Goal: Task Accomplishment & Management: Use online tool/utility

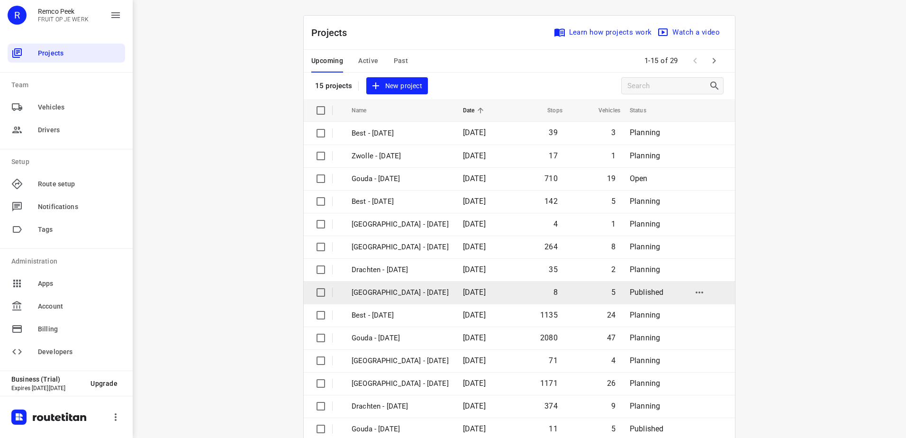
scroll to position [41, 0]
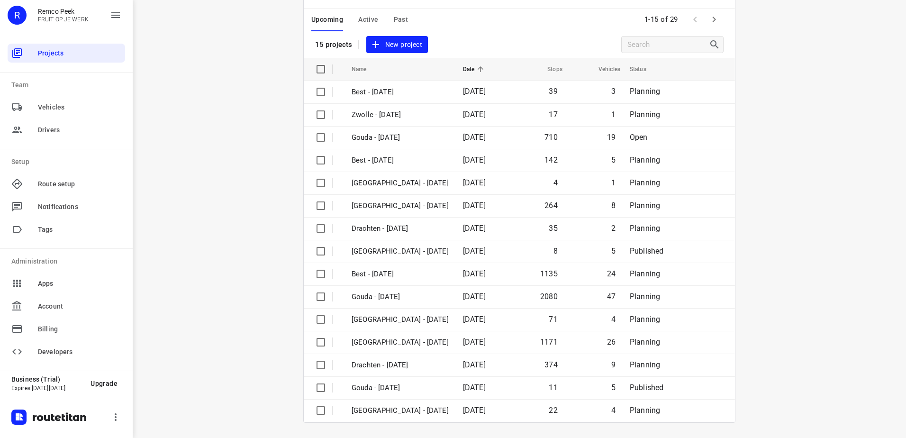
drag, startPoint x: 763, startPoint y: 43, endPoint x: 755, endPoint y: 30, distance: 14.9
click at [755, 30] on div "i © 2025 Routetitan , © Stadia Maps , © OpenMapTiles © OpenStreetMap contributo…" at bounding box center [519, 219] width 773 height 438
click at [714, 23] on icon "button" at bounding box center [714, 19] width 11 height 11
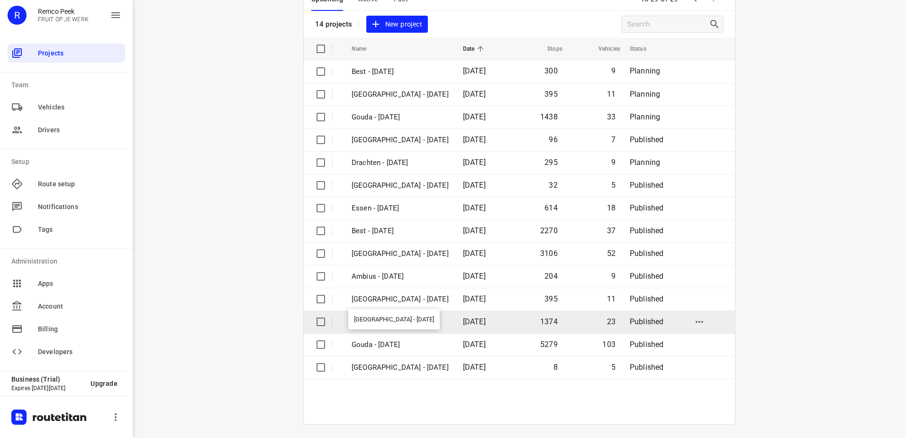
scroll to position [64, 0]
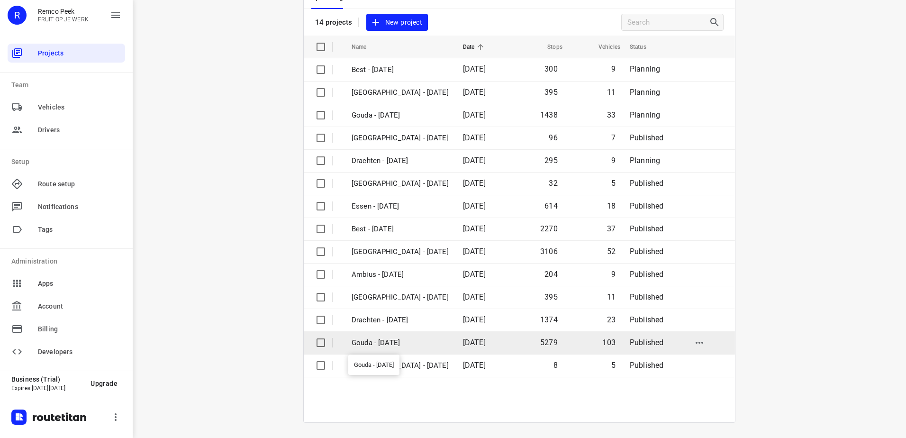
click at [422, 337] on p "Gouda - [DATE]" at bounding box center [400, 342] width 97 height 11
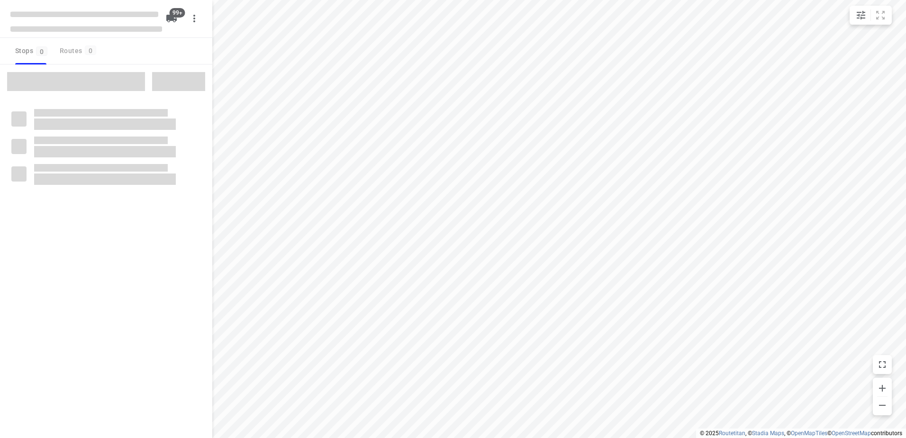
checkbox input "true"
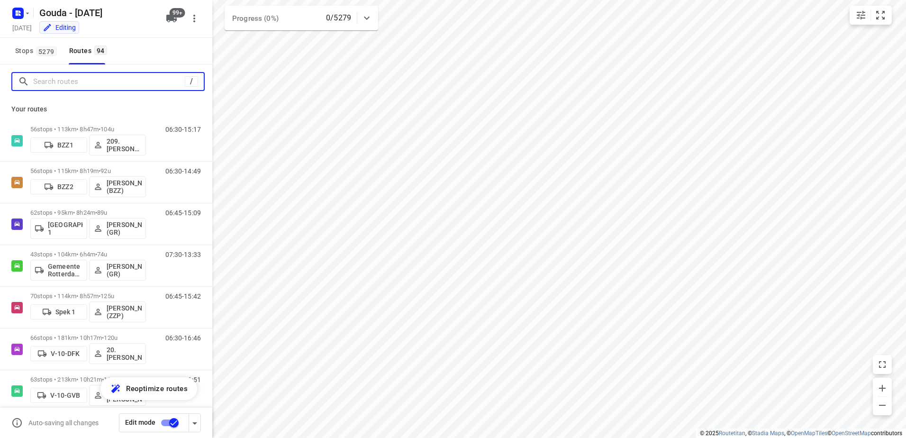
click at [117, 82] on input "Search routes" at bounding box center [109, 81] width 152 height 15
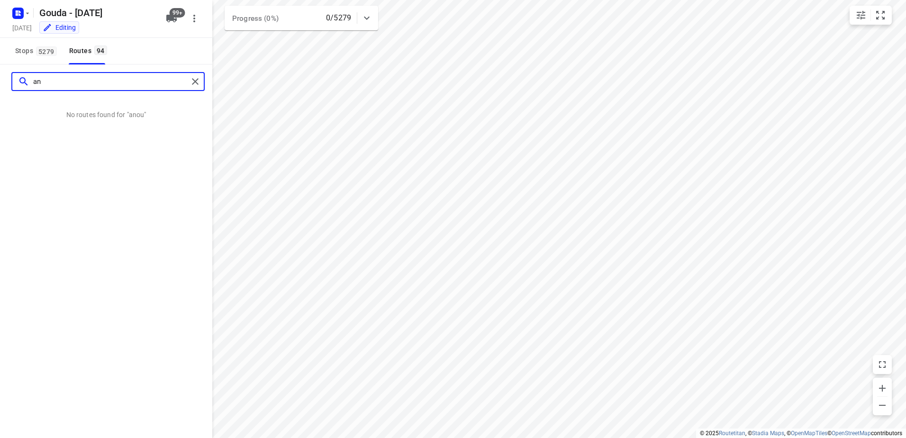
type input "a"
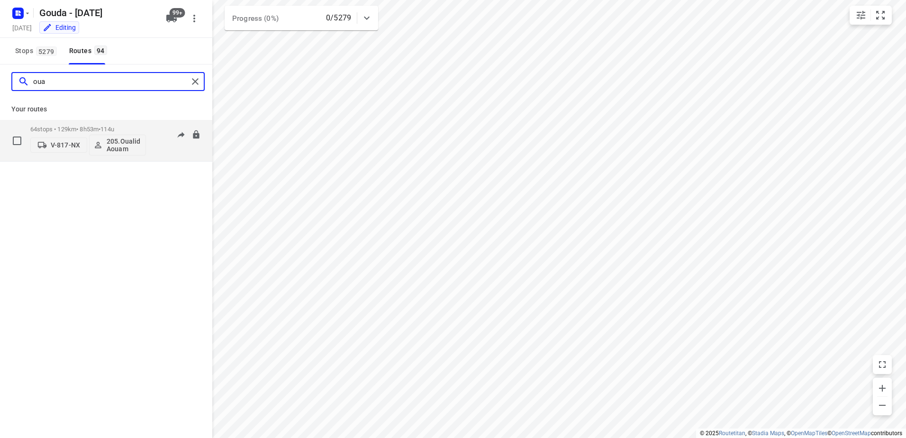
type input "oua"
click at [123, 142] on p "205.Oualid Aouam" at bounding box center [124, 144] width 35 height 15
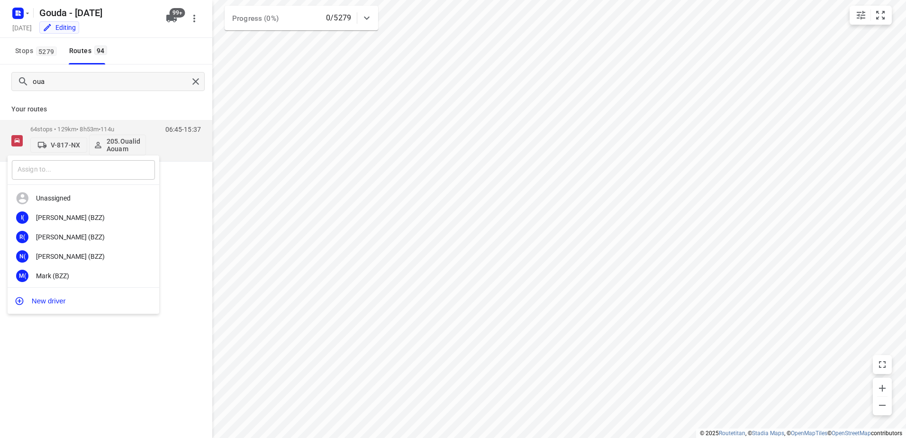
click at [86, 166] on input "text" at bounding box center [83, 169] width 143 height 19
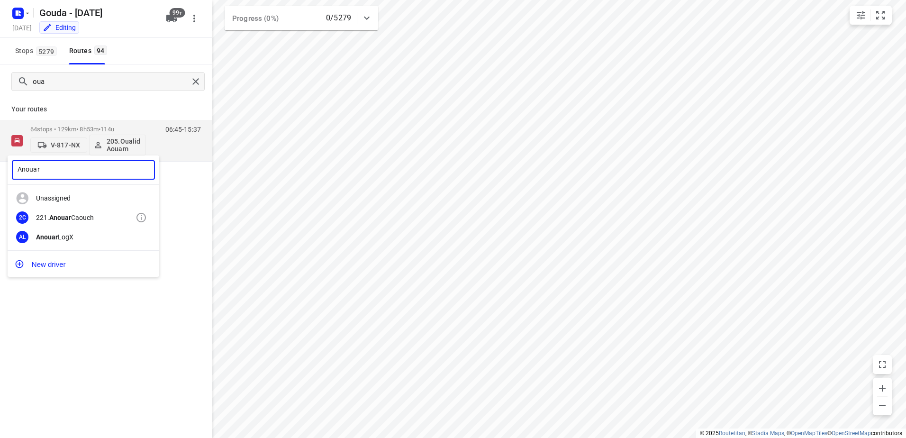
type input "Anouar"
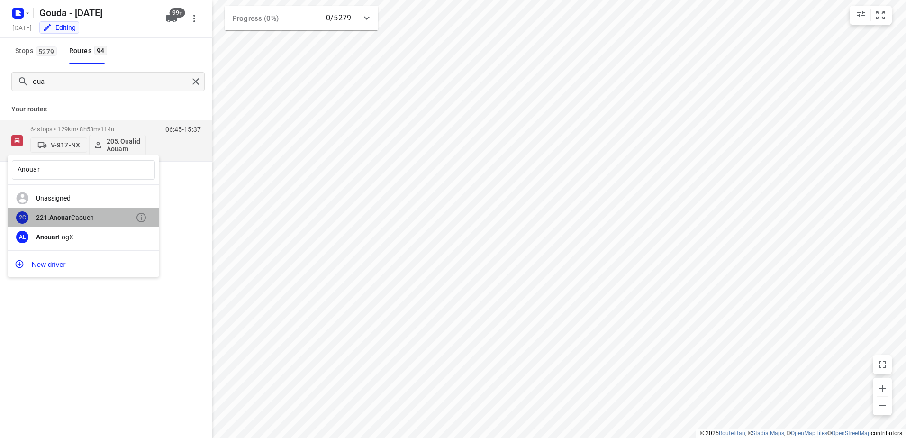
click at [75, 222] on div "2C 221. Anouar Caouch" at bounding box center [84, 217] width 152 height 19
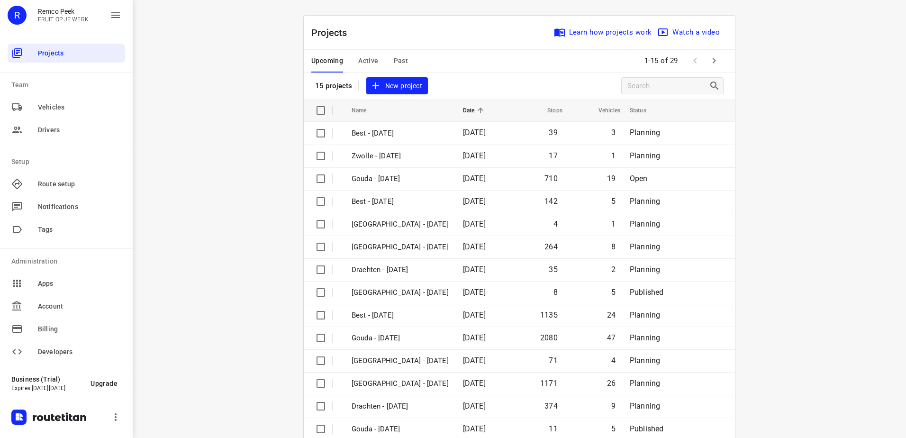
click at [358, 56] on span "Active" at bounding box center [368, 61] width 20 height 12
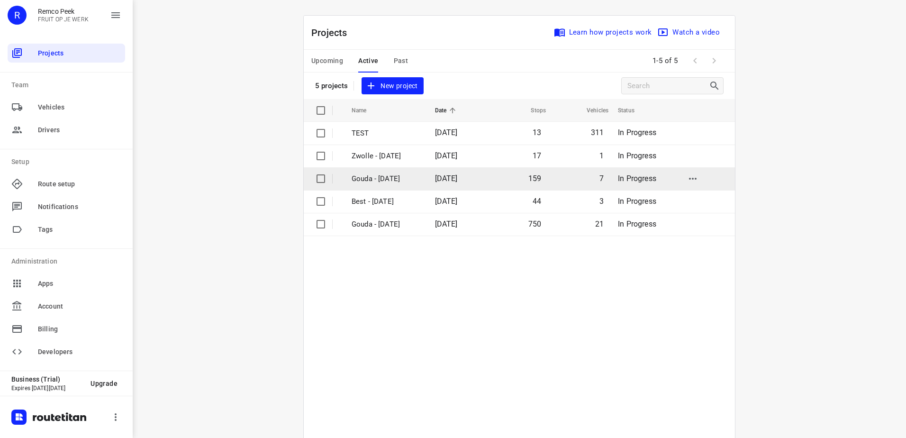
click at [401, 178] on p "Gouda - Friday" at bounding box center [386, 178] width 69 height 11
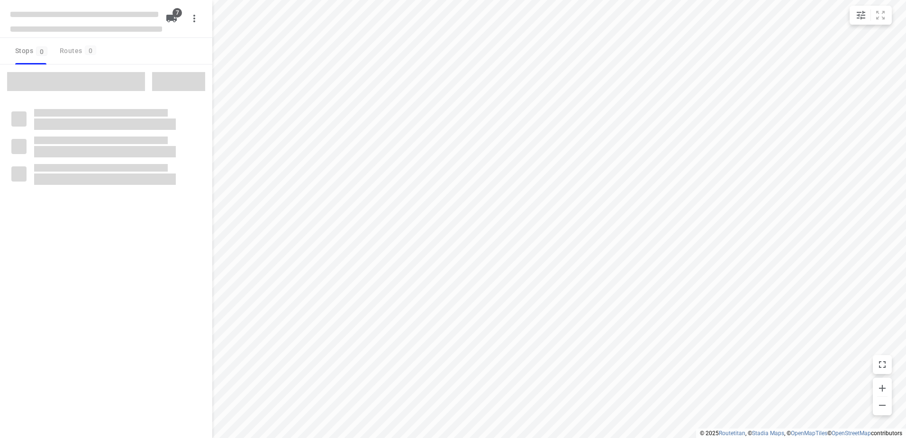
checkbox input "true"
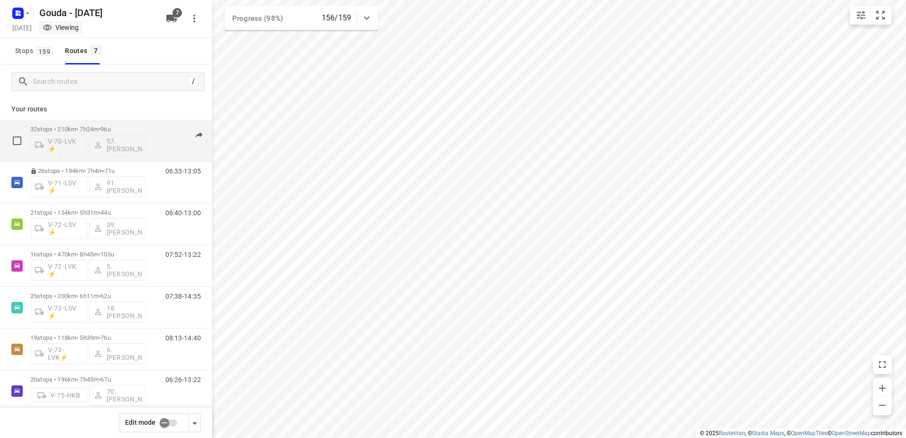
click at [56, 131] on p "32 stops • 210km • 7h24m • 96u" at bounding box center [88, 129] width 116 height 7
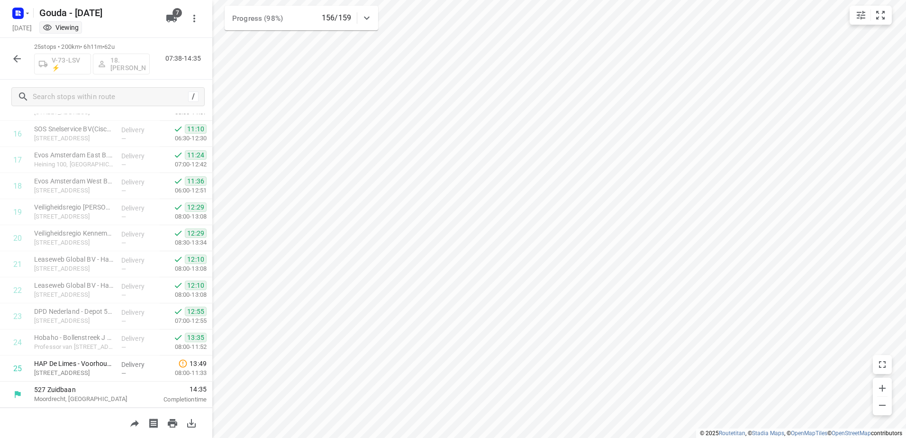
scroll to position [431, 0]
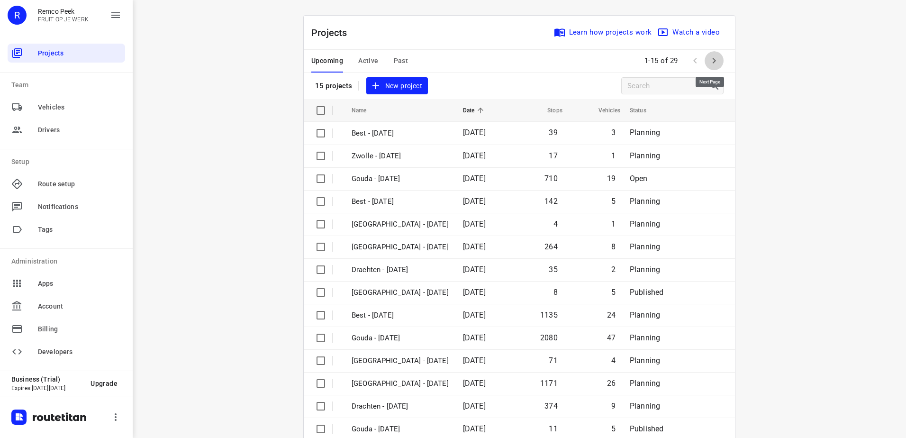
click at [709, 60] on icon "button" at bounding box center [714, 60] width 11 height 11
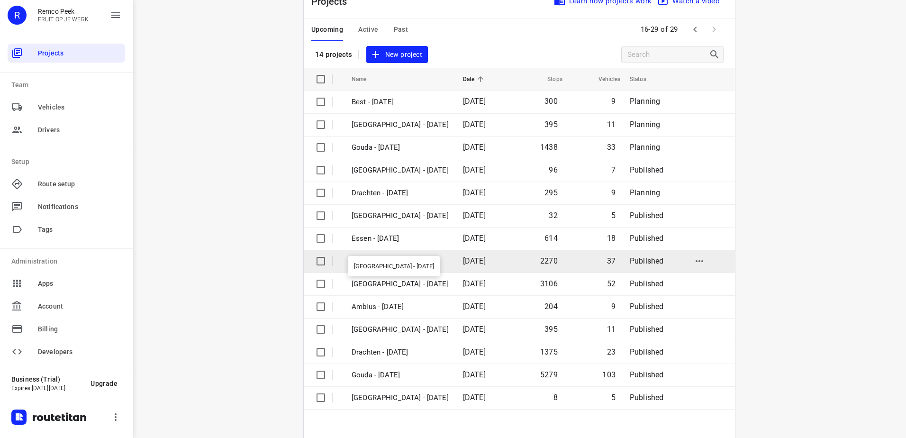
scroll to position [64, 0]
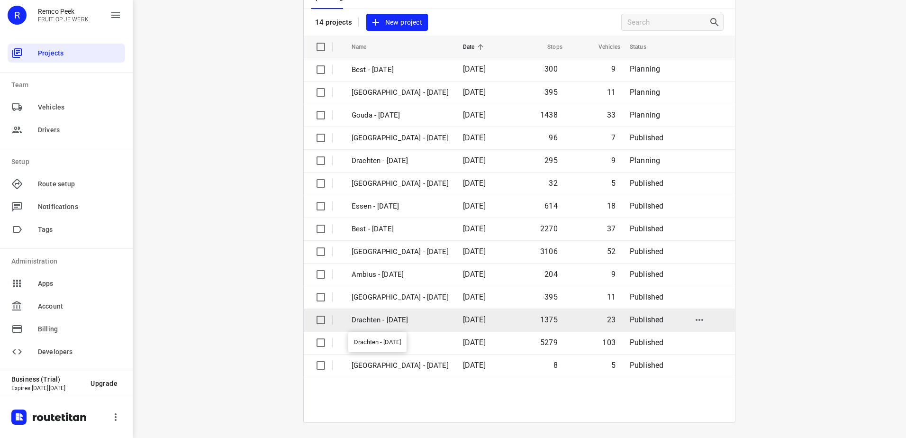
click at [414, 318] on p "Drachten - [DATE]" at bounding box center [400, 320] width 97 height 11
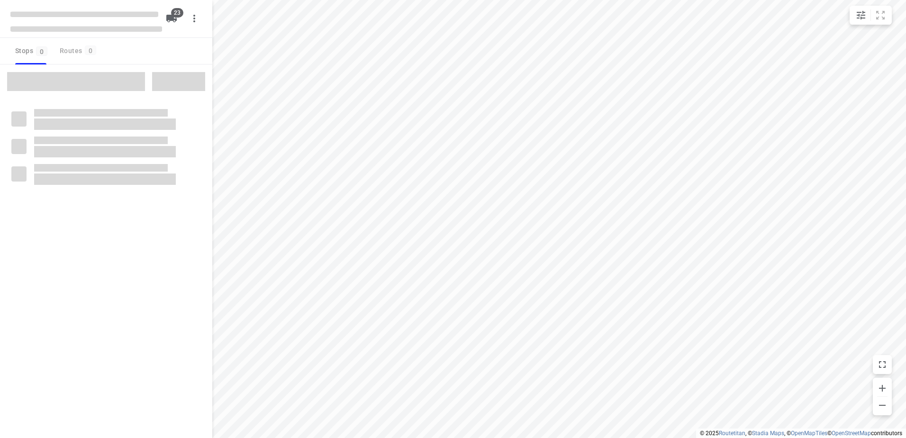
checkbox input "true"
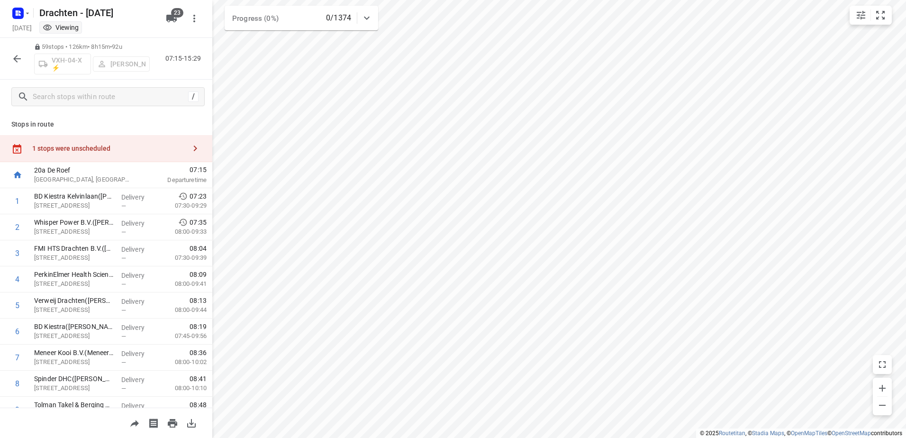
click at [108, 157] on div "1 stops were unscheduled" at bounding box center [106, 148] width 212 height 27
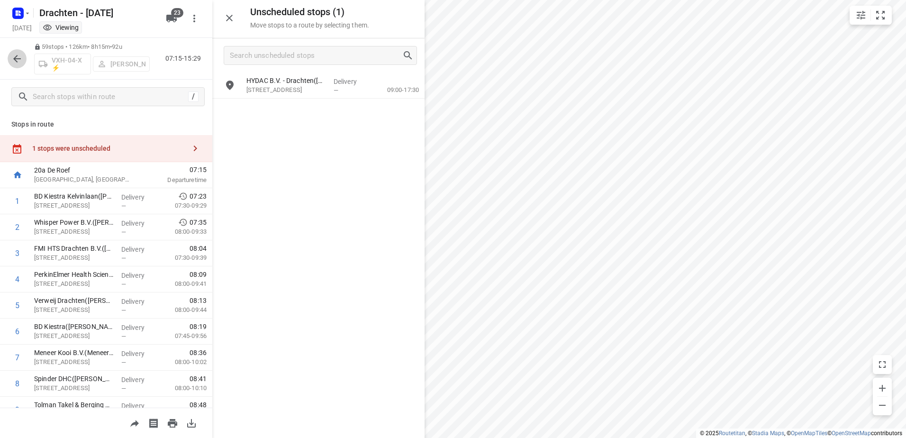
click at [11, 52] on button "button" at bounding box center [17, 58] width 19 height 19
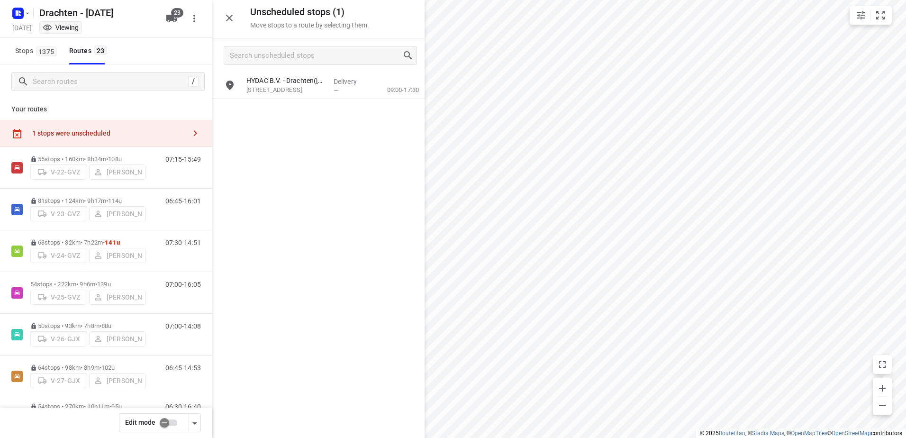
click at [166, 421] on input "checkbox" at bounding box center [164, 423] width 54 height 18
checkbox input "false"
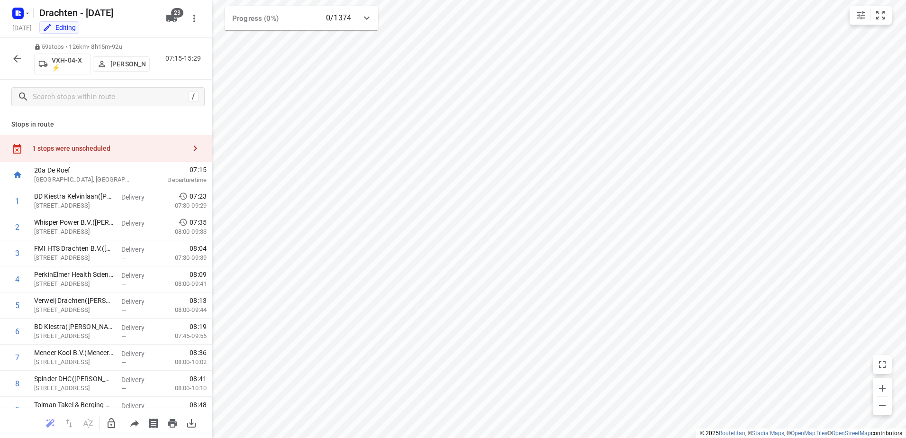
click at [113, 141] on div "1 stops were unscheduled" at bounding box center [106, 148] width 212 height 27
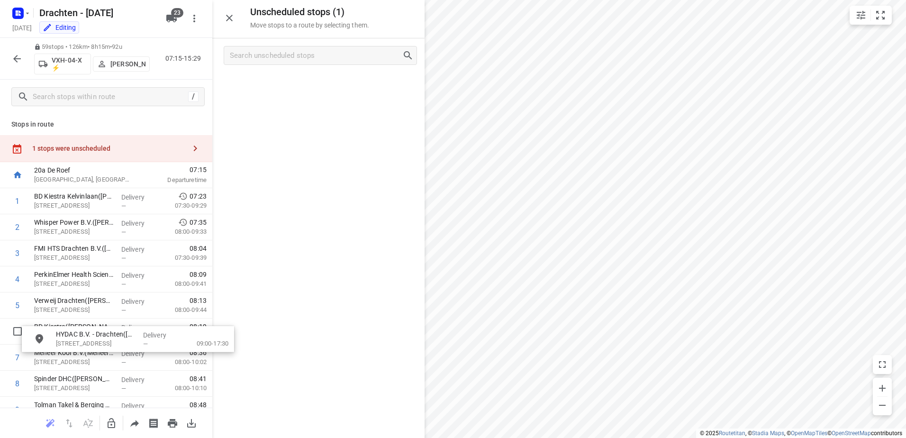
drag, startPoint x: 358, startPoint y: 81, endPoint x: 282, endPoint y: 202, distance: 142.8
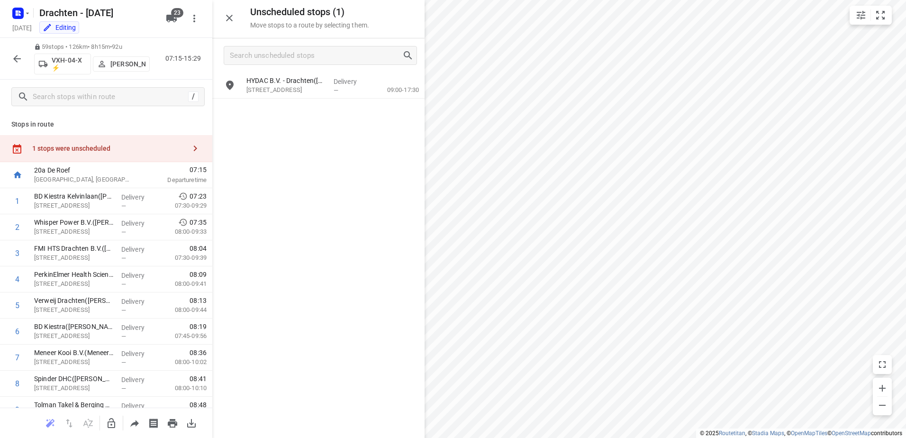
click at [106, 428] on icon "button" at bounding box center [111, 423] width 11 height 11
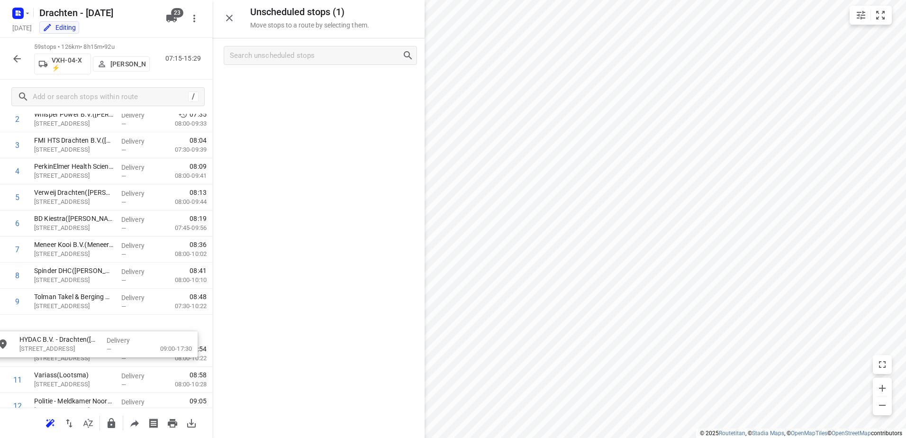
drag, startPoint x: 323, startPoint y: 83, endPoint x: 92, endPoint y: 325, distance: 333.9
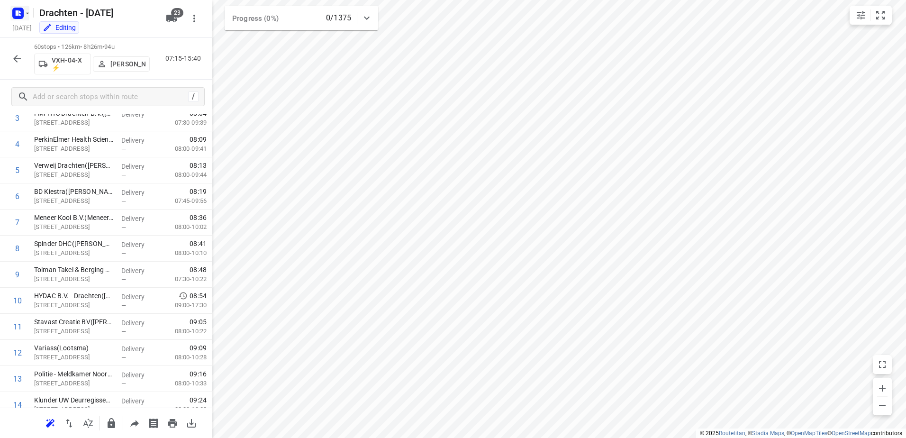
click at [16, 9] on rect "button" at bounding box center [17, 13] width 11 height 11
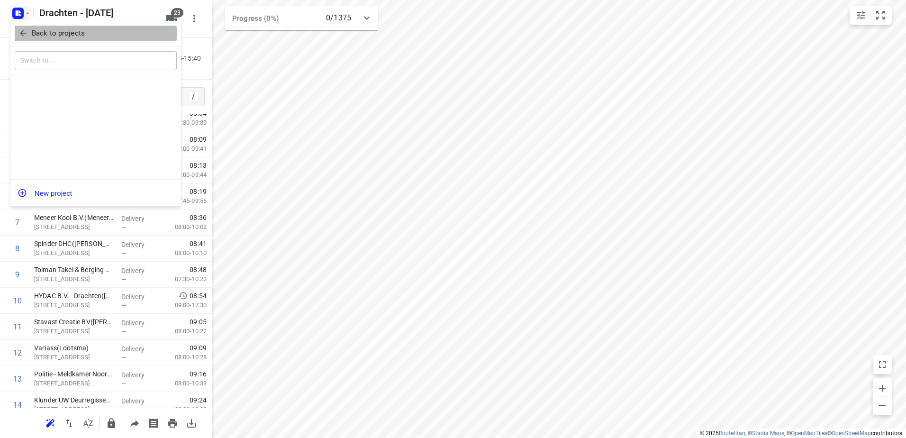
click at [65, 33] on p "Back to projects" at bounding box center [58, 33] width 53 height 11
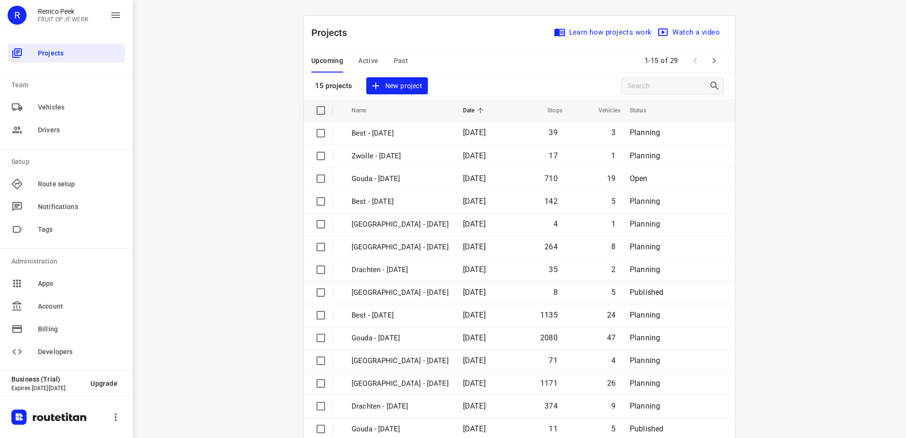
click at [361, 62] on span "Active" at bounding box center [368, 61] width 20 height 12
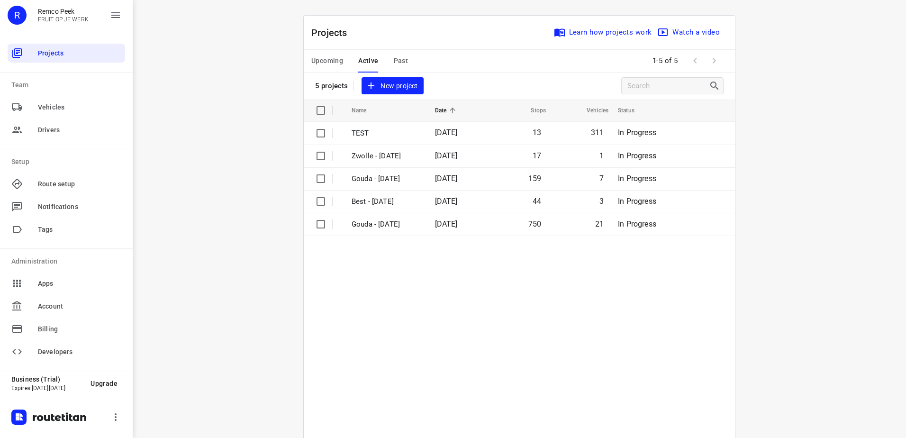
click at [334, 62] on span "Upcoming" at bounding box center [327, 61] width 32 height 12
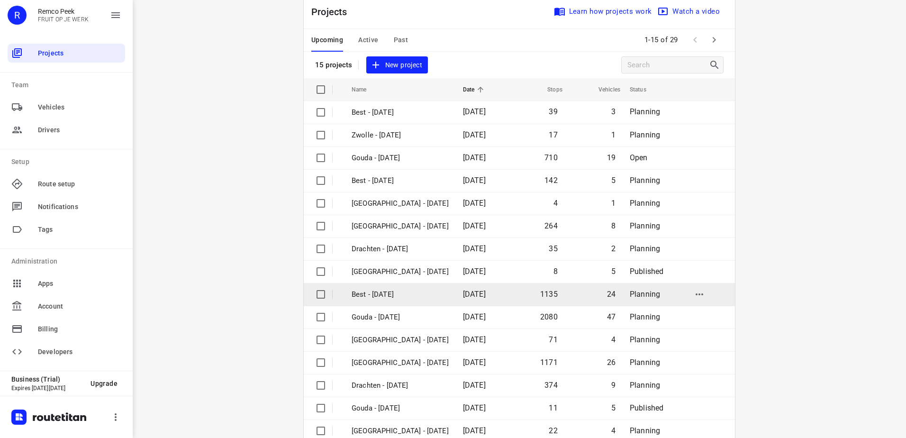
scroll to position [41, 0]
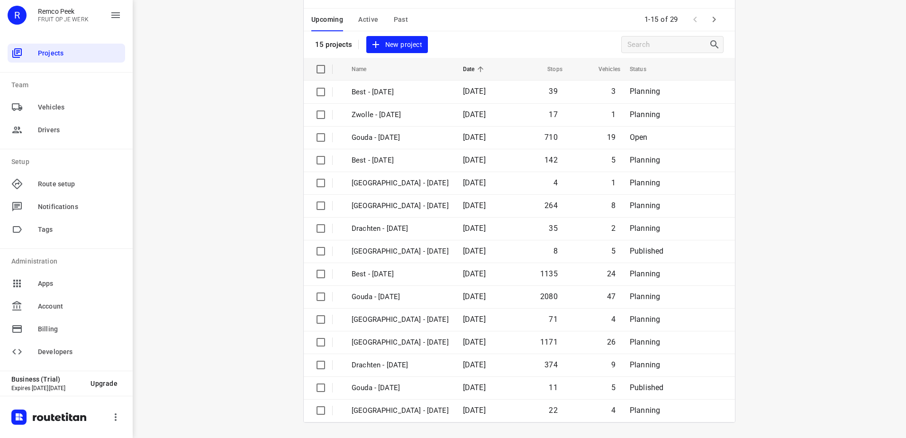
click at [718, 18] on button "button" at bounding box center [714, 19] width 19 height 19
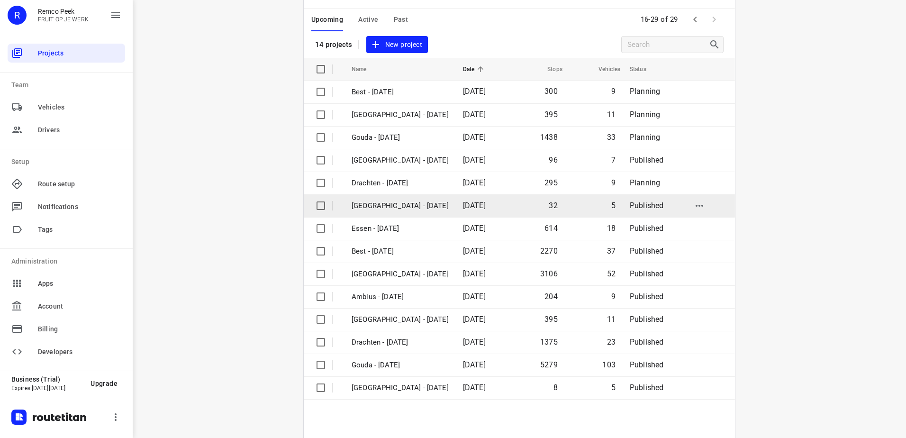
scroll to position [0, 0]
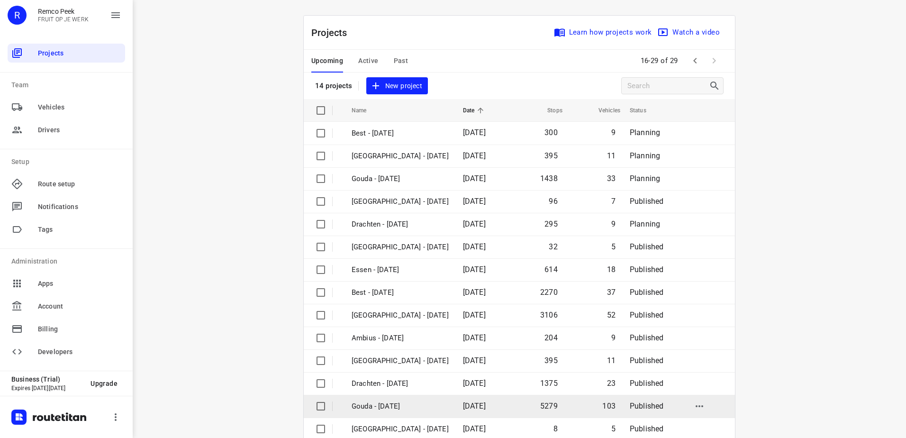
click at [464, 400] on td "[DATE]" at bounding box center [482, 406] width 55 height 23
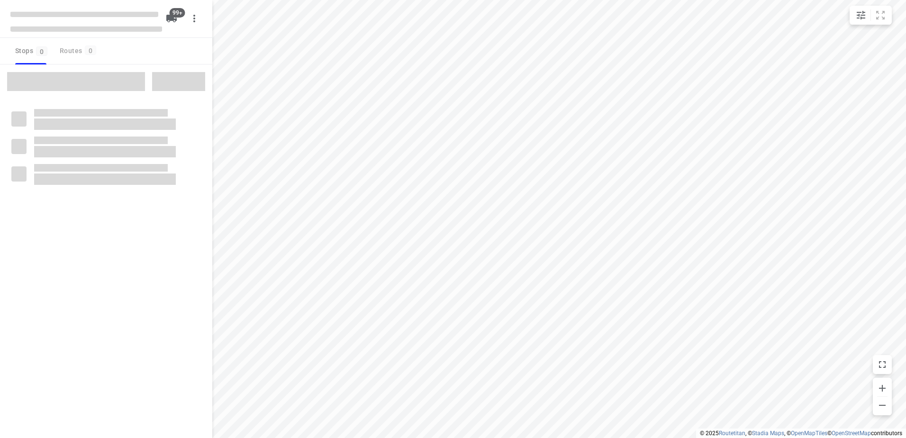
checkbox input "true"
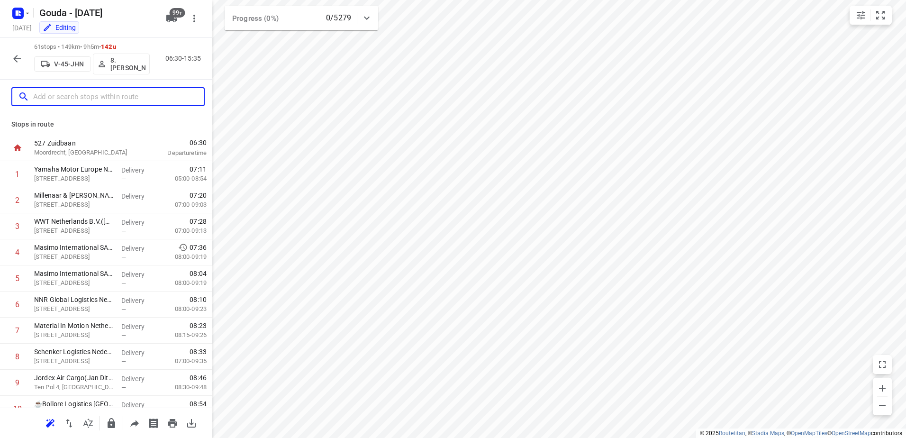
click at [123, 100] on input "text" at bounding box center [118, 97] width 171 height 15
